Goal: Transaction & Acquisition: Purchase product/service

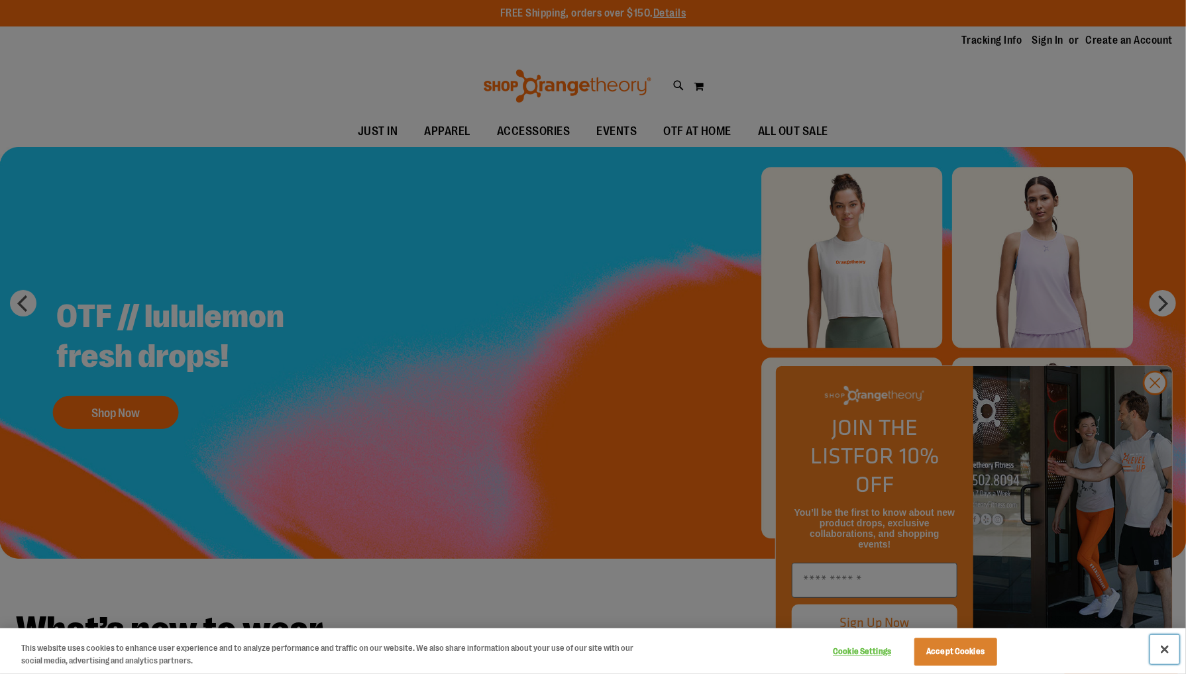
click at [1165, 650] on button "Close" at bounding box center [1164, 649] width 29 height 29
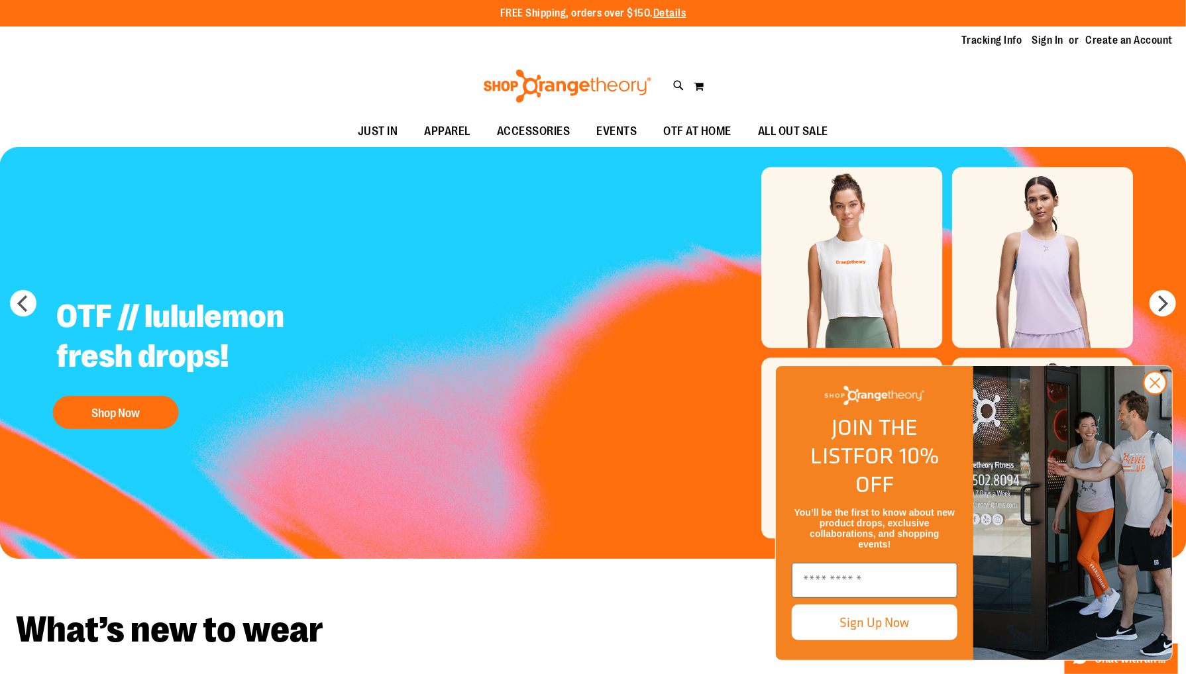
drag, startPoint x: 1154, startPoint y: 411, endPoint x: 1126, endPoint y: 401, distance: 30.2
click at [1154, 394] on circle "Close dialog" at bounding box center [1155, 383] width 22 height 22
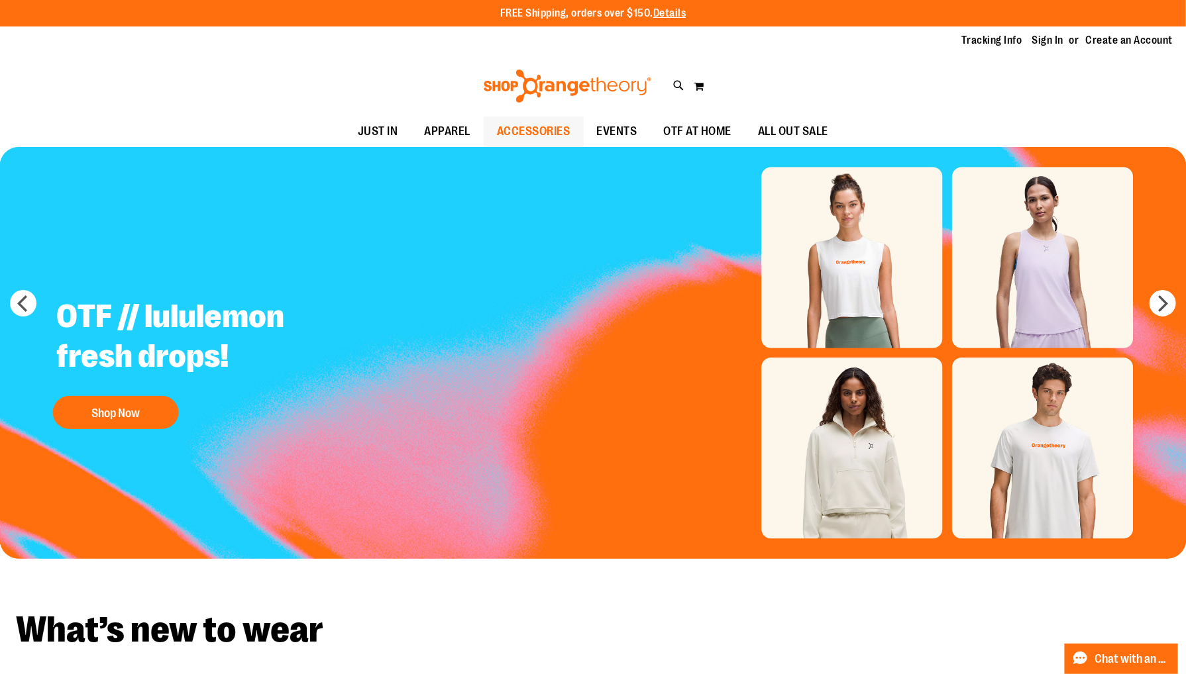
click at [509, 127] on span "ACCESSORIES" at bounding box center [534, 132] width 74 height 30
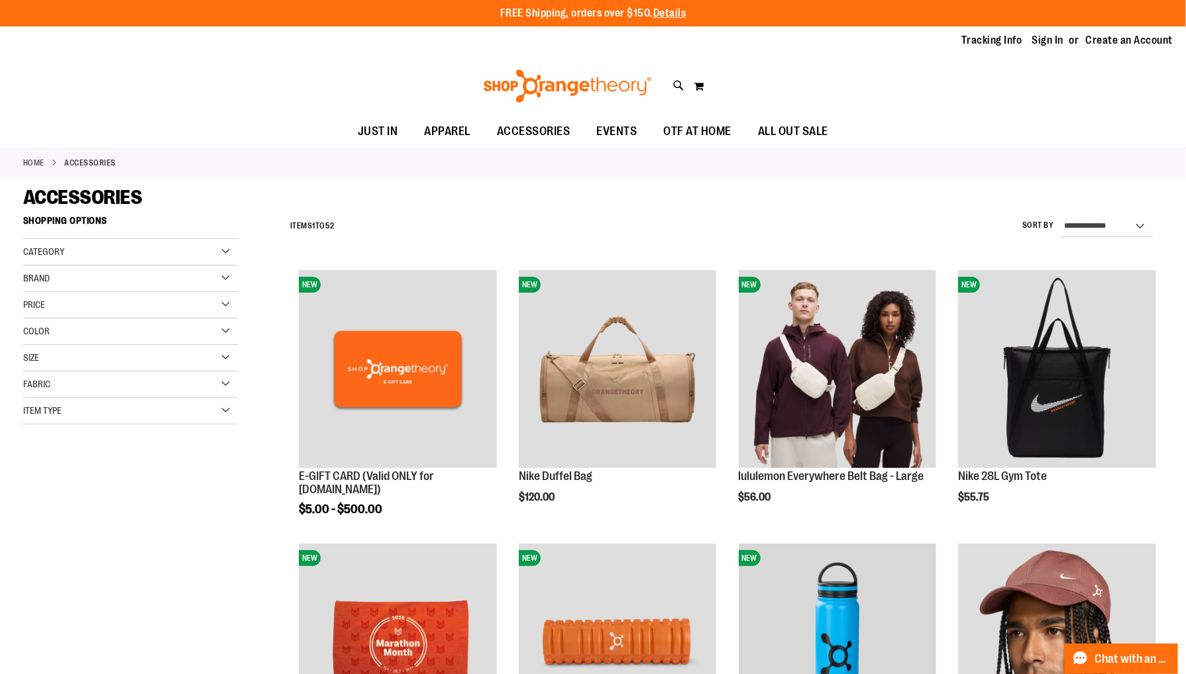
click at [226, 249] on div "Category" at bounding box center [130, 252] width 215 height 27
click at [32, 332] on link "Replacement Bands" at bounding box center [123, 335] width 206 height 14
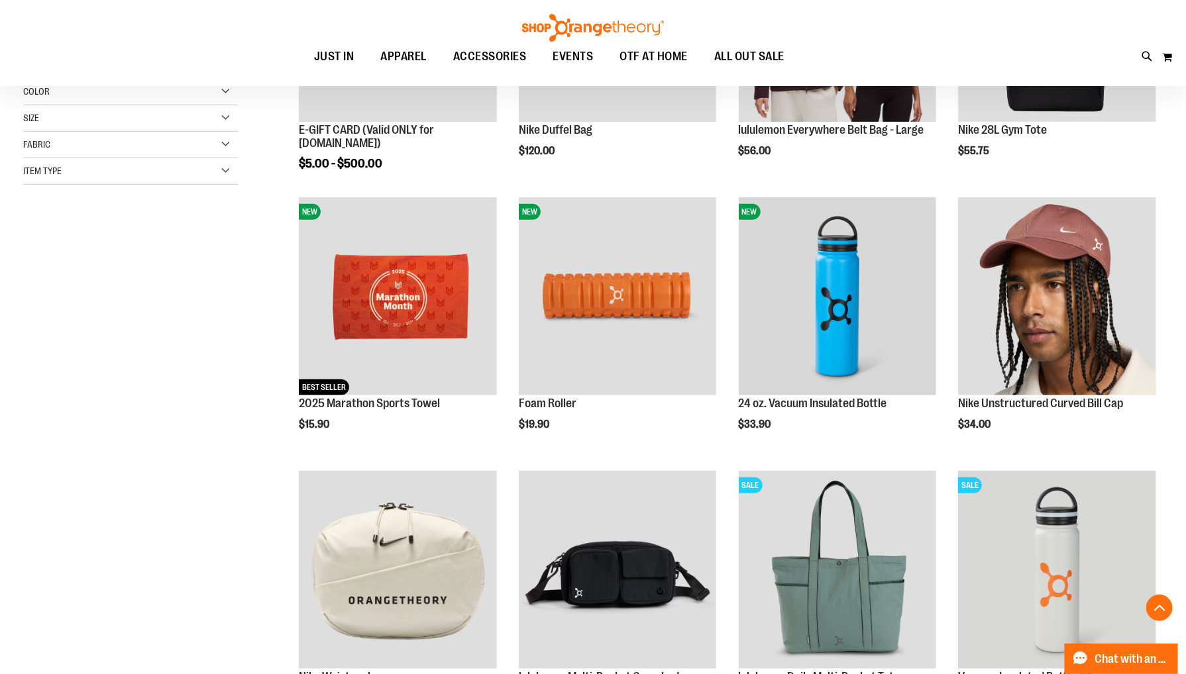
scroll to position [209, 0]
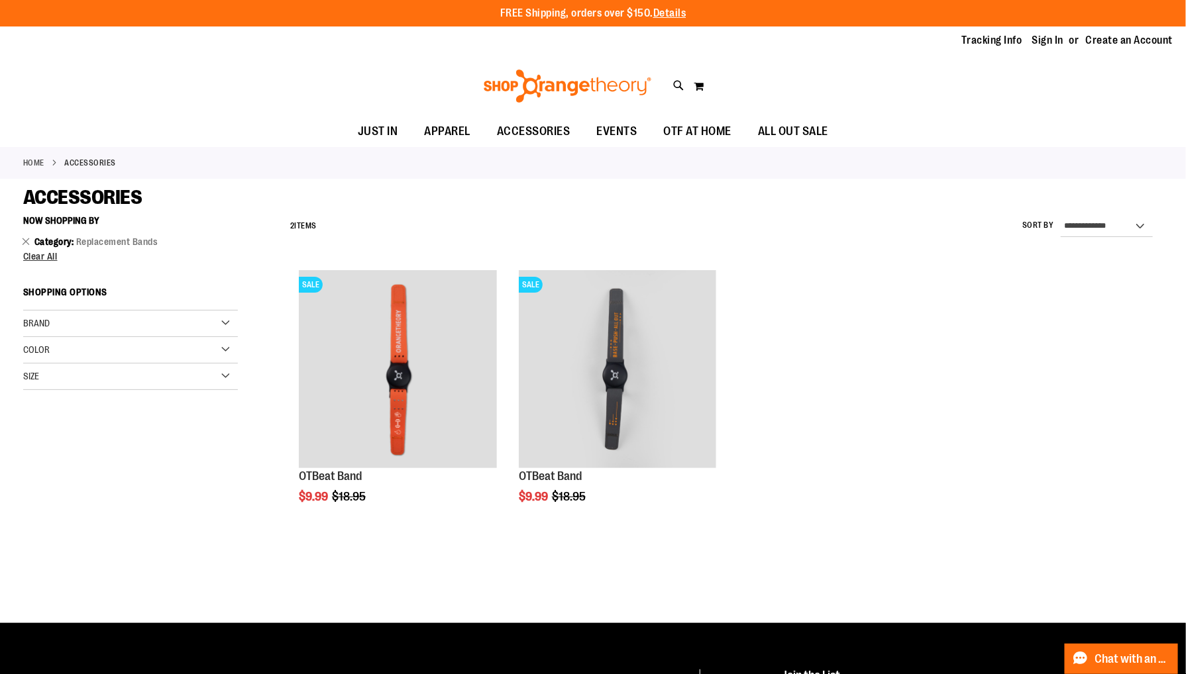
click at [864, 385] on ol "SALE OTBeat Band $9.99 Regular Price $18.95 Quickview Add to Cart In stock" at bounding box center [723, 401] width 879 height 274
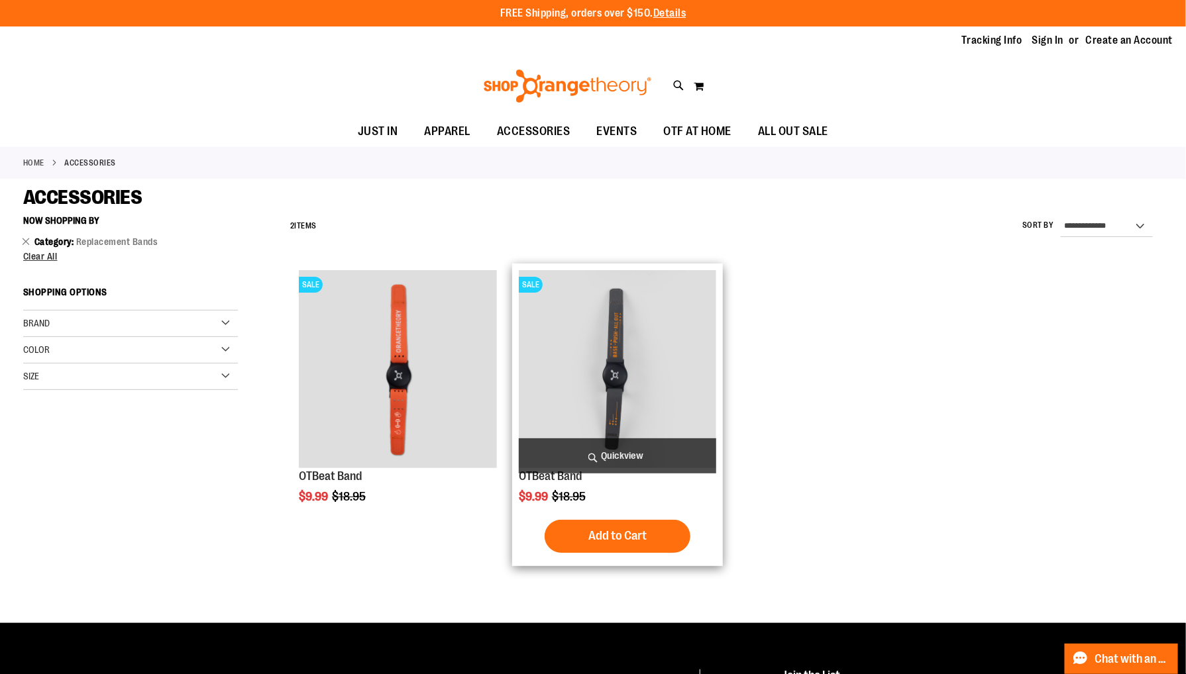
click at [623, 450] on span "Quickview" at bounding box center [618, 456] width 198 height 35
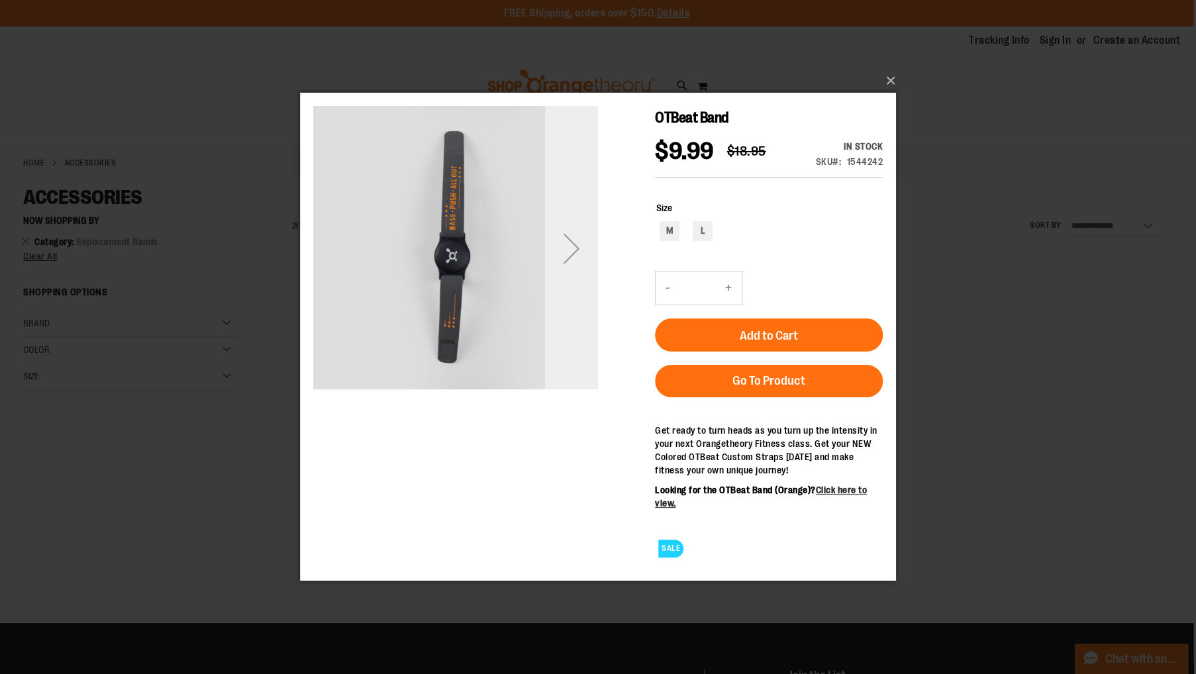
click at [569, 252] on div "Next" at bounding box center [571, 248] width 53 height 53
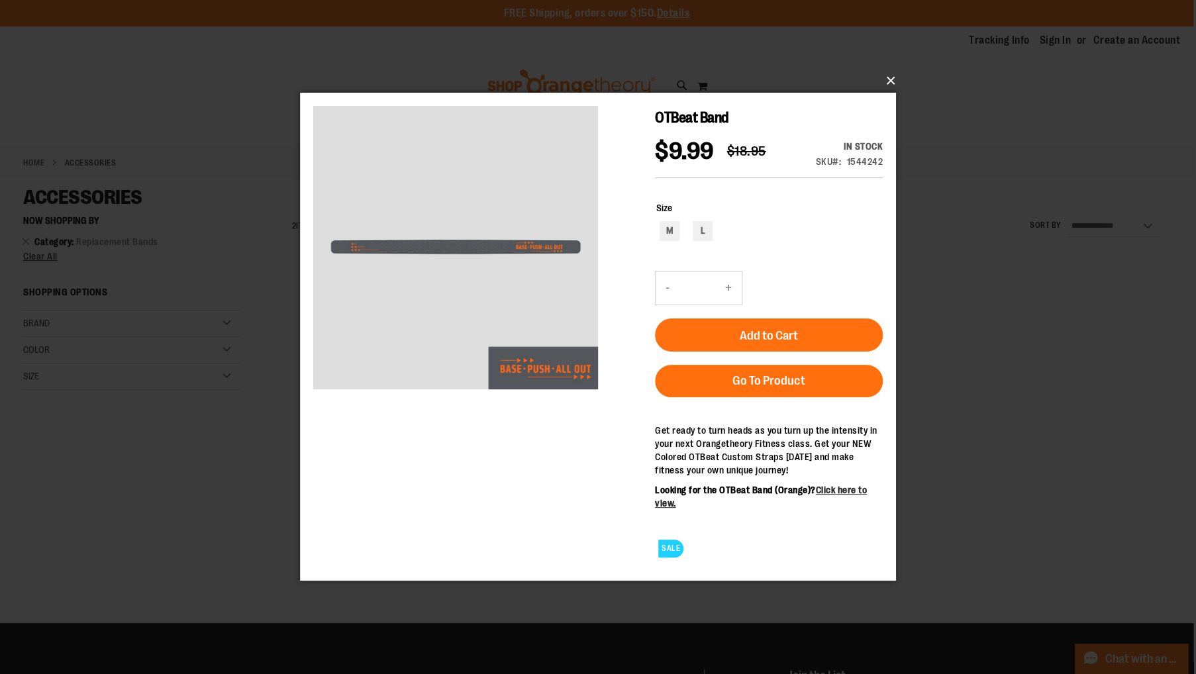
click at [887, 79] on button "×" at bounding box center [602, 80] width 596 height 29
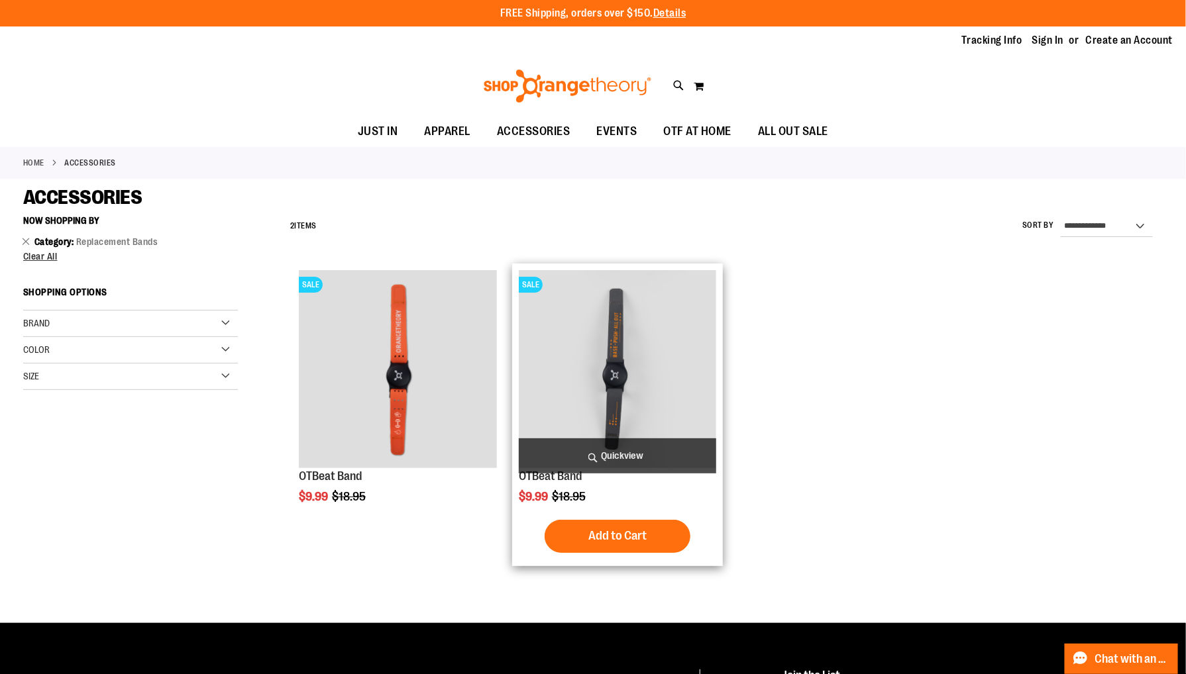
click at [604, 368] on img "product" at bounding box center [618, 369] width 198 height 198
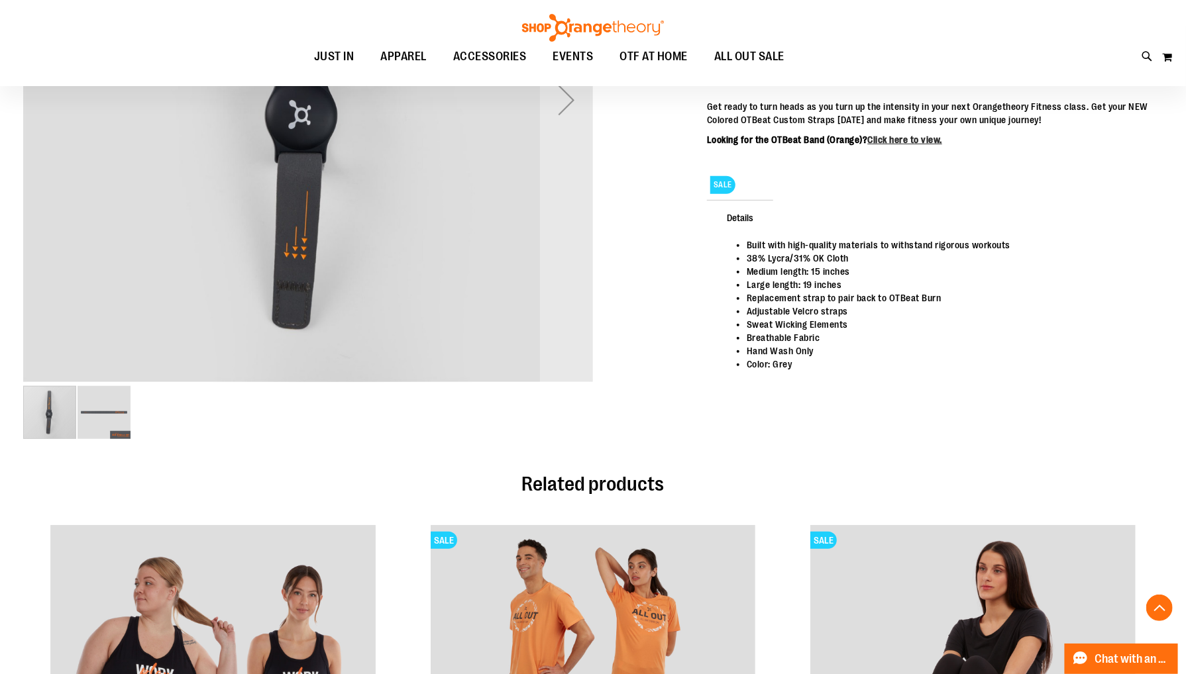
scroll to position [178, 0]
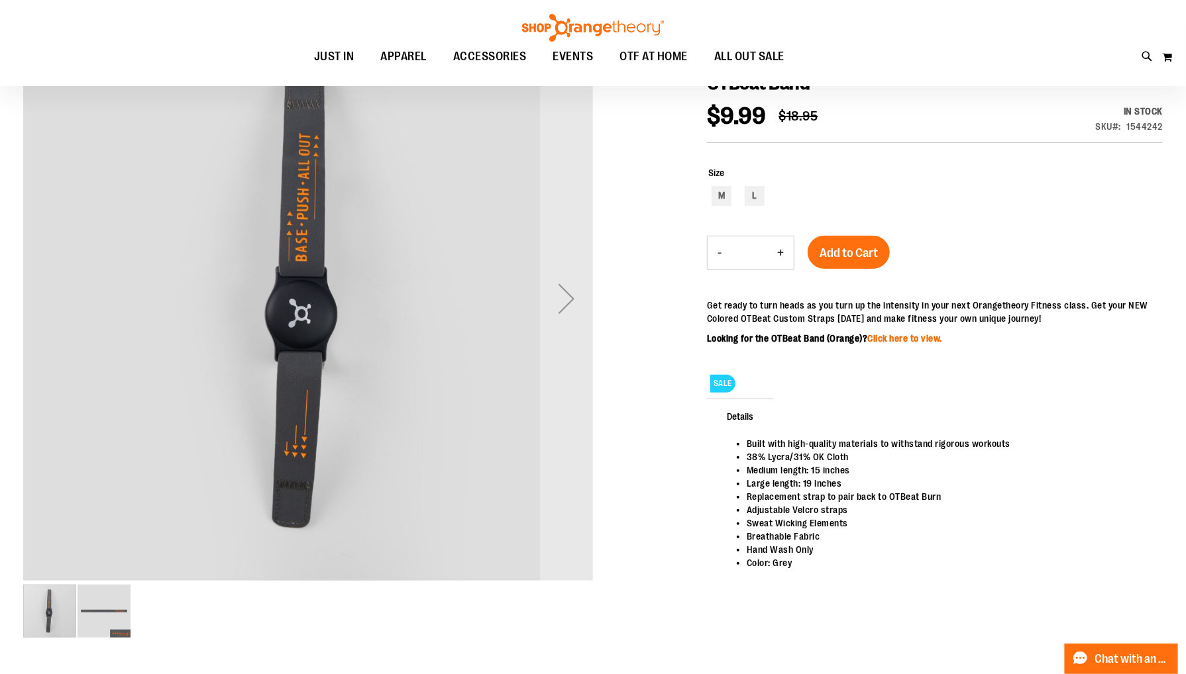
click at [898, 339] on link "Click here to view." at bounding box center [905, 338] width 75 height 11
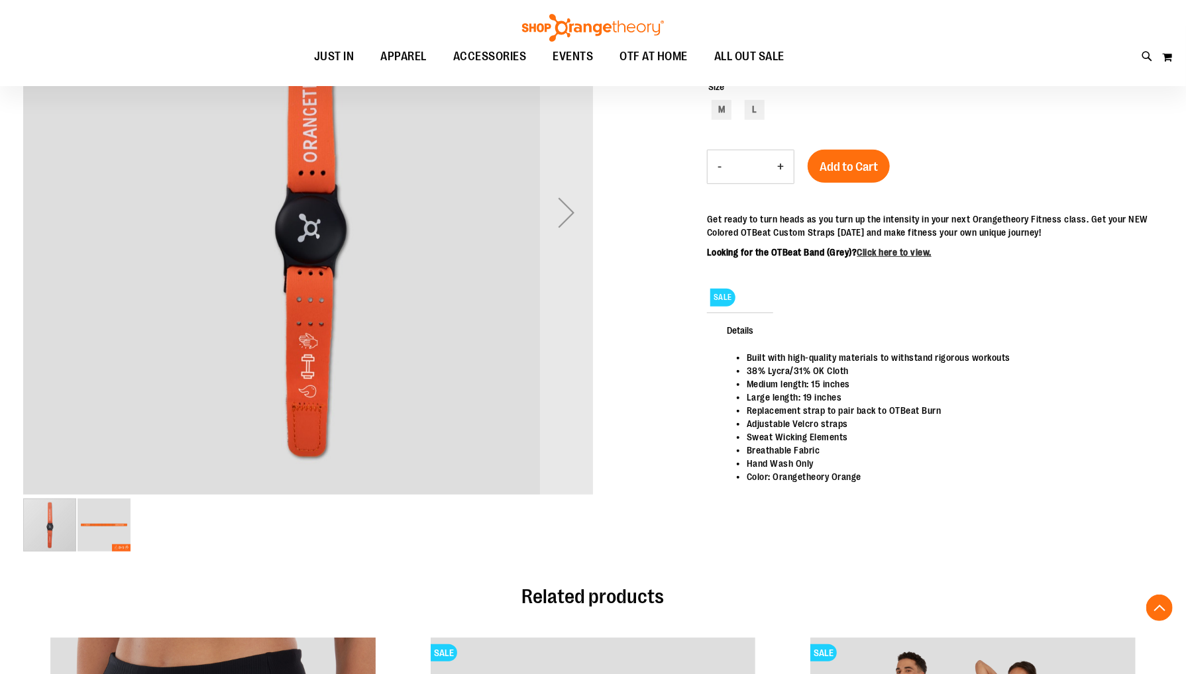
scroll to position [264, 0]
click at [564, 218] on div "Next" at bounding box center [566, 213] width 53 height 53
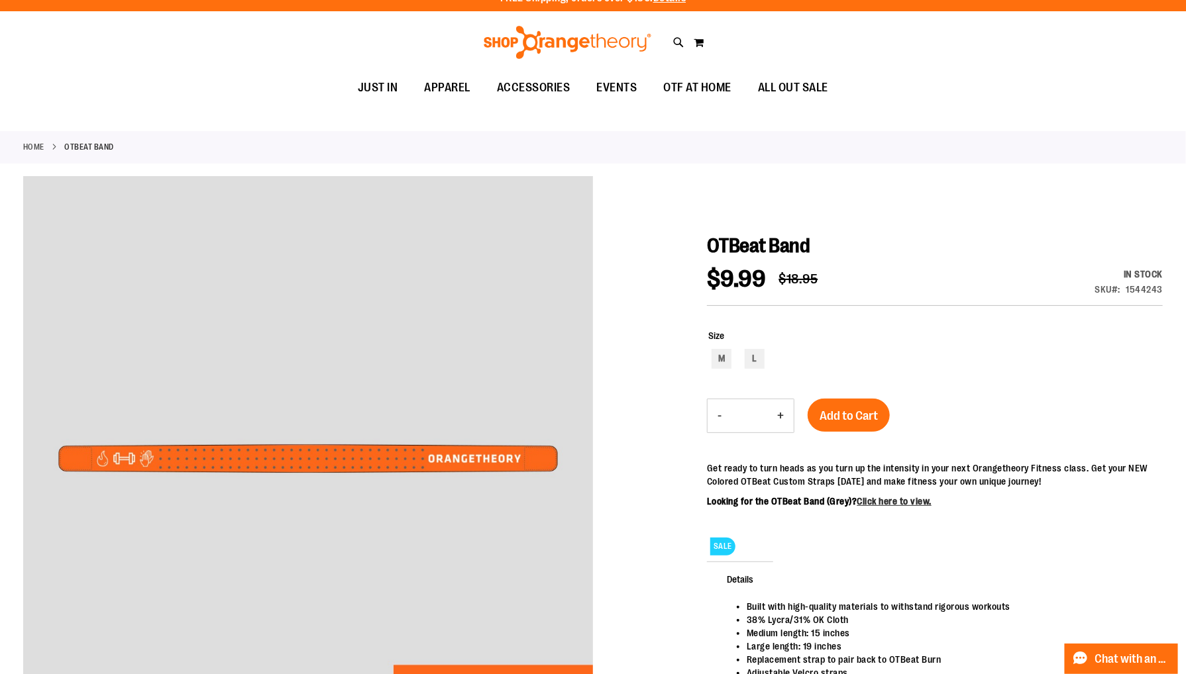
scroll to position [0, 0]
